Goal: Information Seeking & Learning: Find specific fact

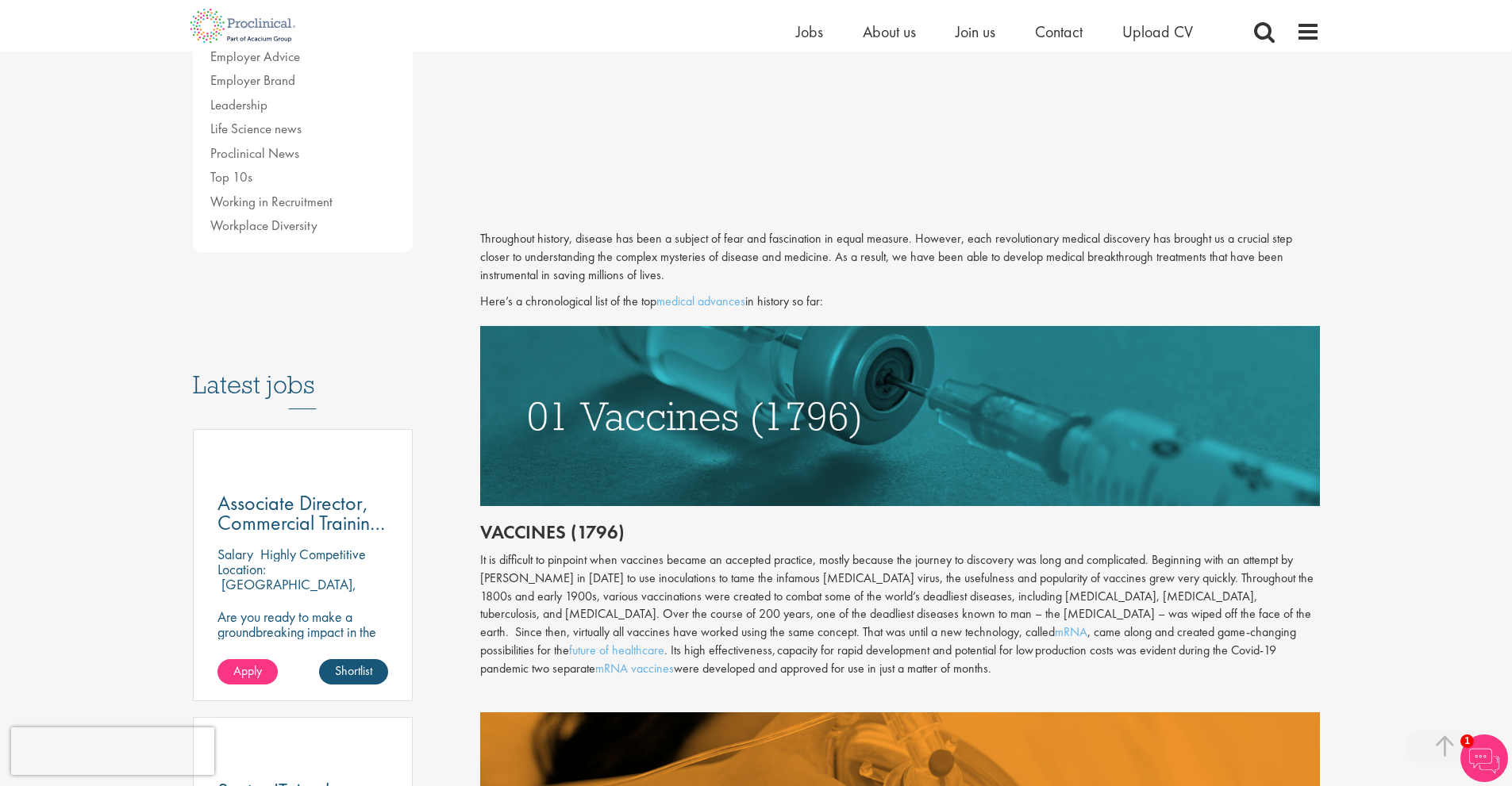
scroll to position [555, 0]
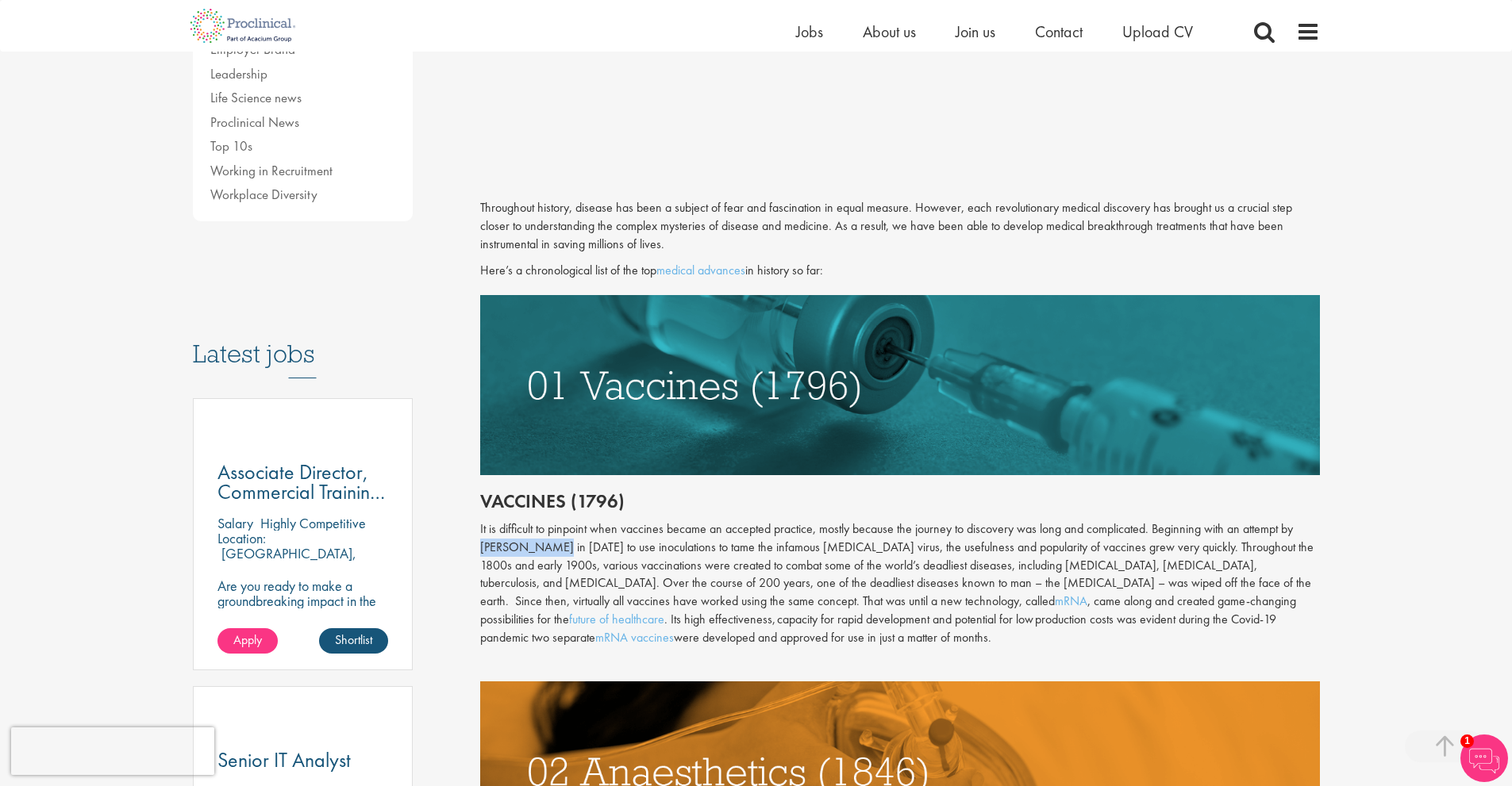
drag, startPoint x: 480, startPoint y: 543, endPoint x: 553, endPoint y: 541, distance: 73.0
click at [562, 541] on div "It is difficult to pinpoint when vaccines became an accepted practice, mostly b…" at bounding box center [900, 584] width 840 height 127
drag, startPoint x: 594, startPoint y: 544, endPoint x: 572, endPoint y: 547, distance: 22.2
click at [572, 547] on div "It is difficult to pinpoint when vaccines became an accepted practice, mostly b…" at bounding box center [900, 584] width 840 height 127
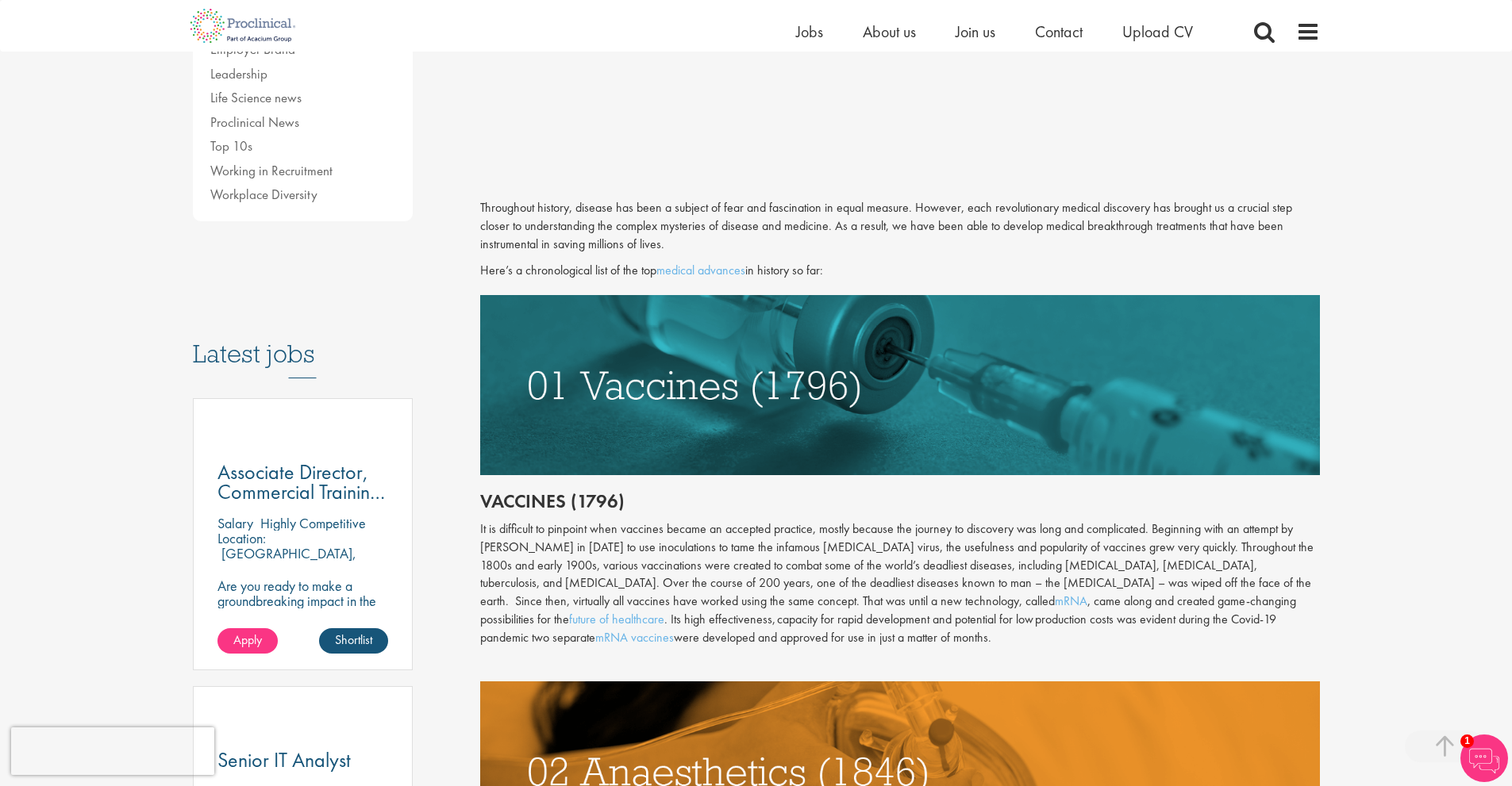
click at [621, 506] on h2 "Vaccines (1796)" at bounding box center [900, 501] width 840 height 20
drag, startPoint x: 633, startPoint y: 500, endPoint x: 489, endPoint y: 506, distance: 144.1
click at [489, 506] on h2 "Vaccines (1796)" at bounding box center [900, 501] width 840 height 20
click at [486, 501] on h2 "Vaccines (1796)" at bounding box center [900, 501] width 840 height 20
click at [643, 502] on h2 "Vaccines (1796)" at bounding box center [900, 501] width 840 height 20
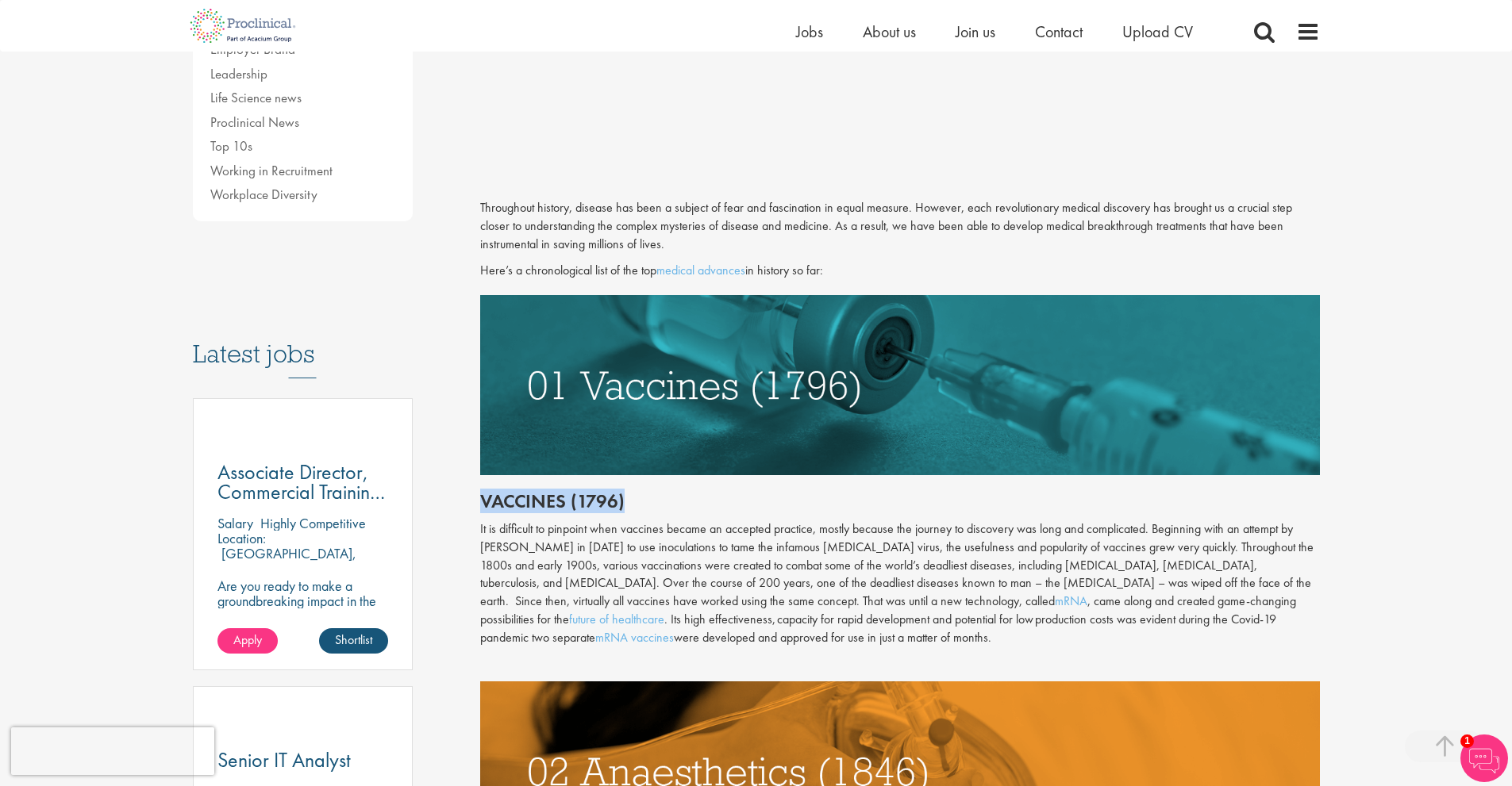
drag, startPoint x: 636, startPoint y: 500, endPoint x: 474, endPoint y: 503, distance: 162.0
copy h2 "Vaccines (1796)"
